Goal: Manage account settings

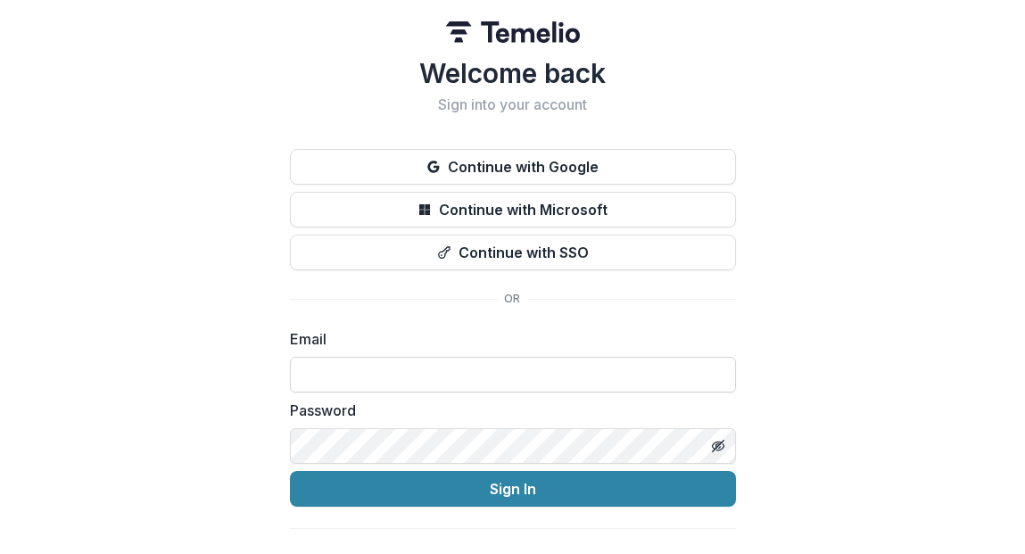
click at [489, 378] on input at bounding box center [513, 375] width 446 height 36
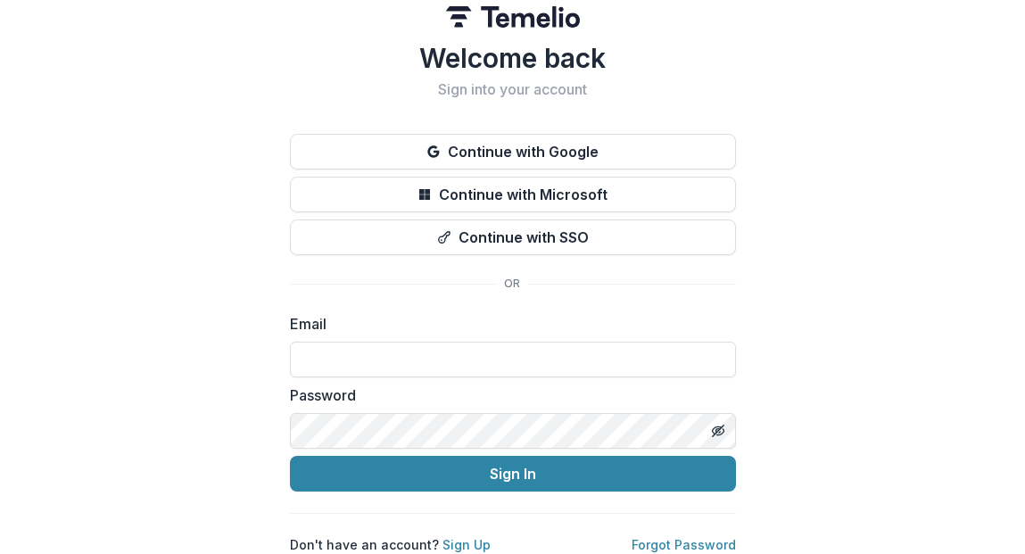
scroll to position [29, 0]
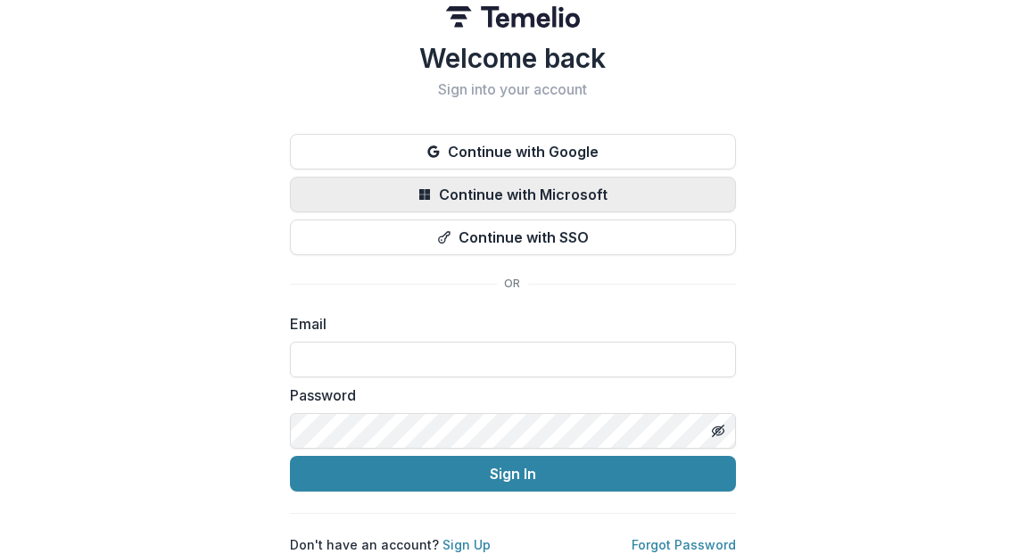
click at [547, 184] on button "Continue with Microsoft" at bounding box center [513, 195] width 446 height 36
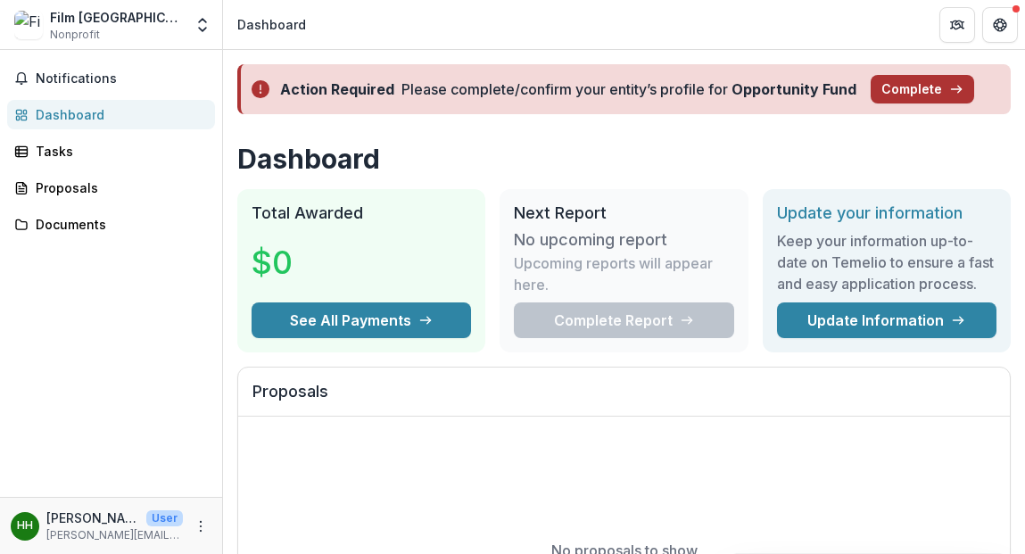
click at [902, 94] on button "Complete" at bounding box center [922, 89] width 103 height 29
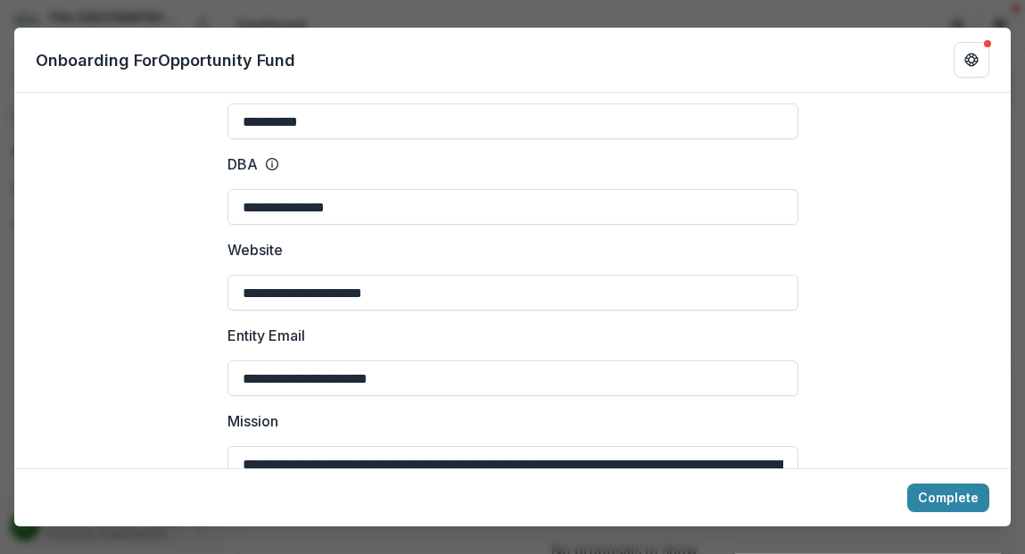
scroll to position [474, 0]
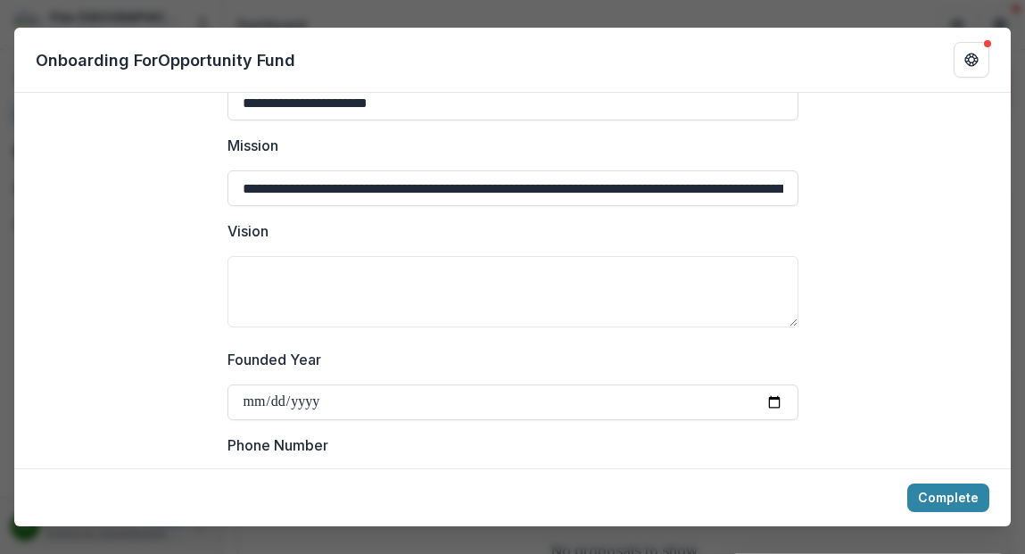
click at [856, 16] on div "**********" at bounding box center [512, 277] width 1025 height 554
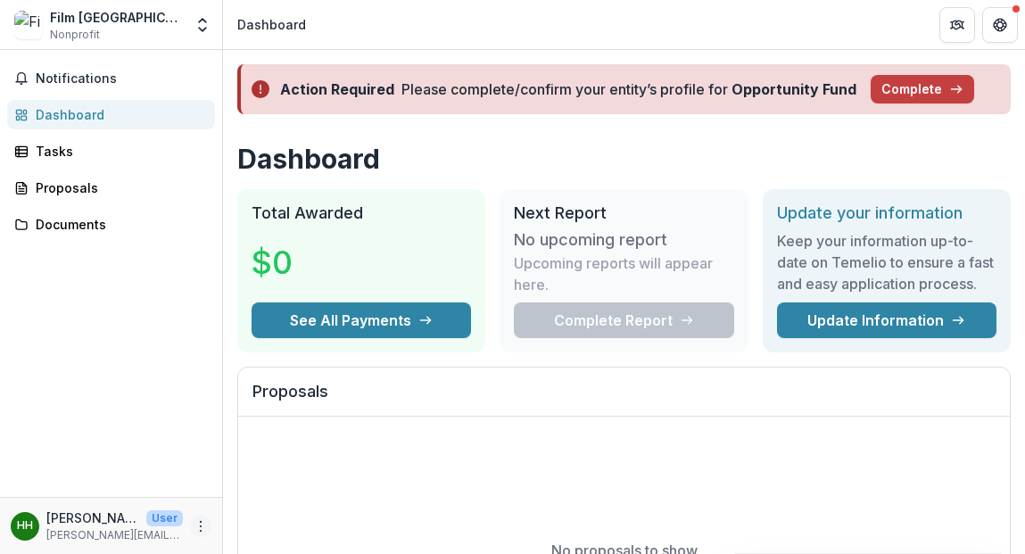
click at [196, 530] on icon "More" at bounding box center [201, 526] width 14 height 14
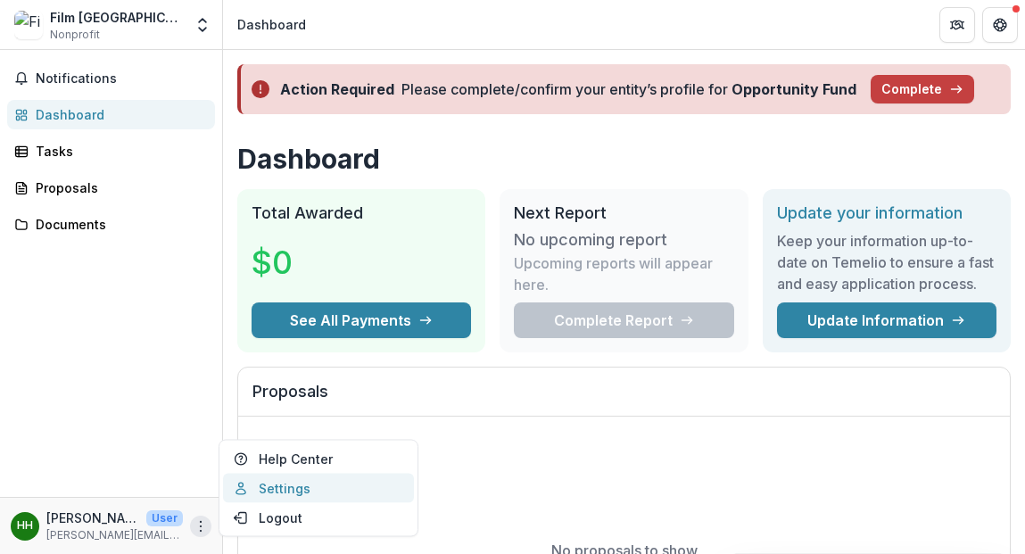
click at [294, 492] on link "Settings" at bounding box center [318, 488] width 191 height 29
